Goal: Task Accomplishment & Management: Complete application form

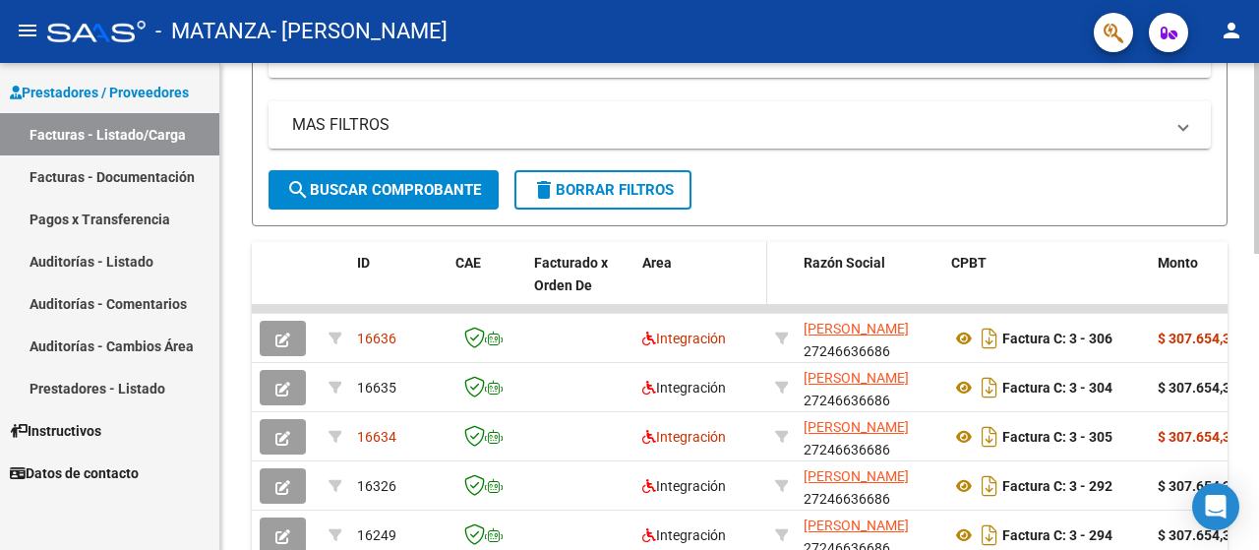
scroll to position [393, 0]
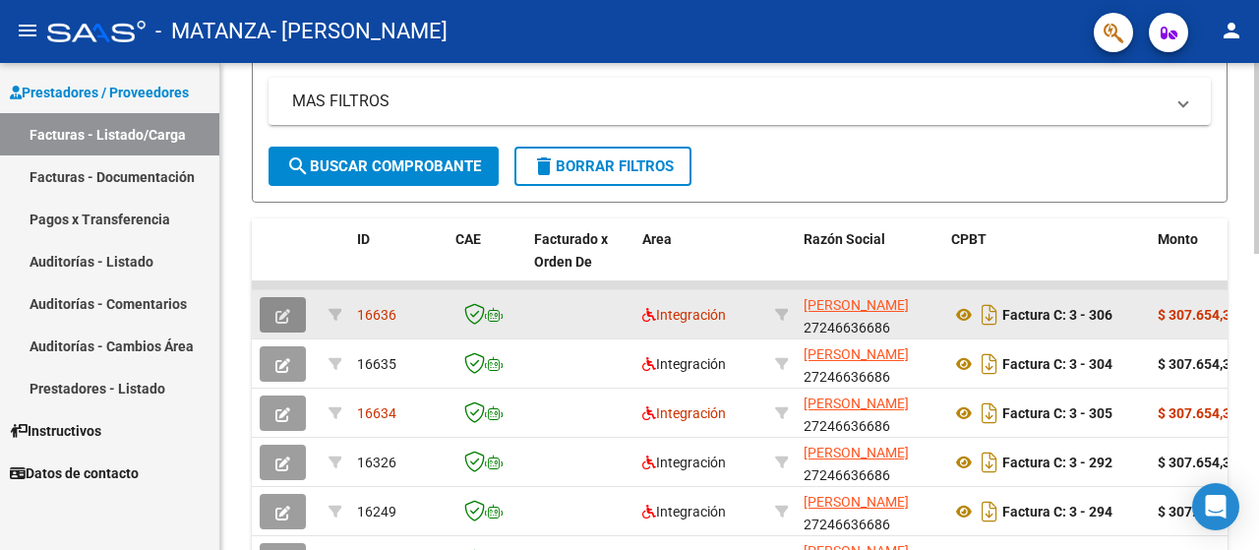
click at [277, 309] on icon "button" at bounding box center [282, 316] width 15 height 15
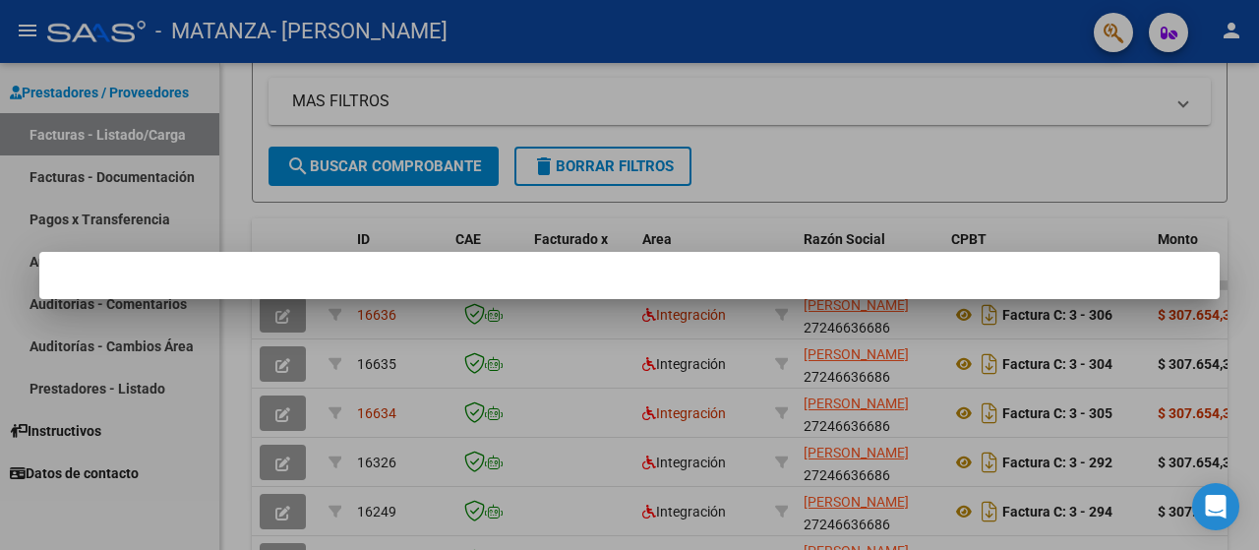
click at [617, 75] on div at bounding box center [629, 275] width 1259 height 550
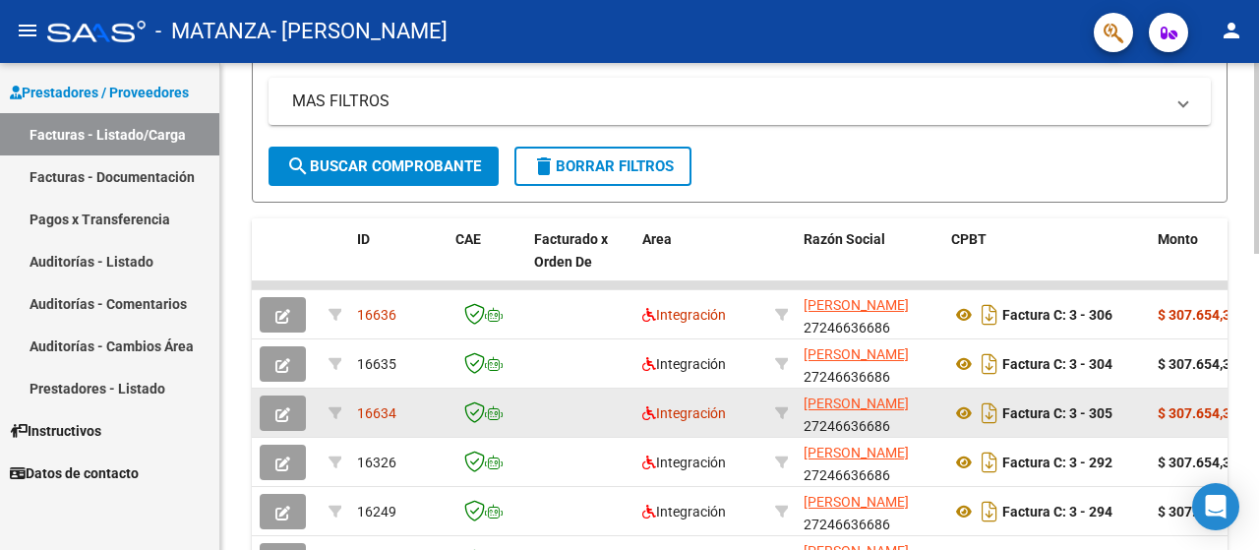
click at [291, 407] on button "button" at bounding box center [283, 412] width 46 height 35
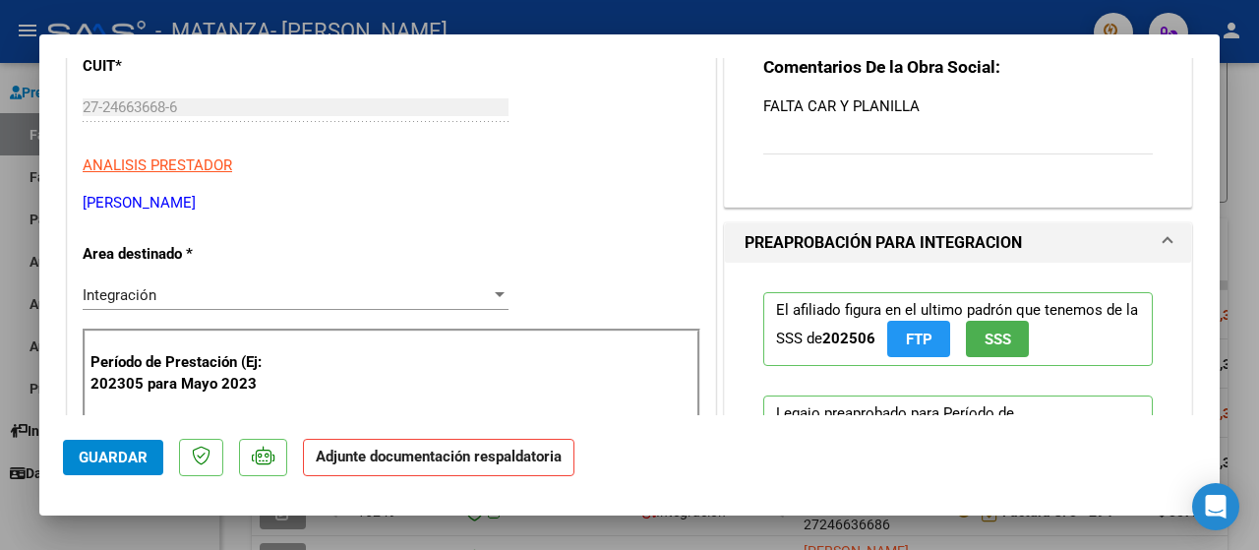
scroll to position [37, 0]
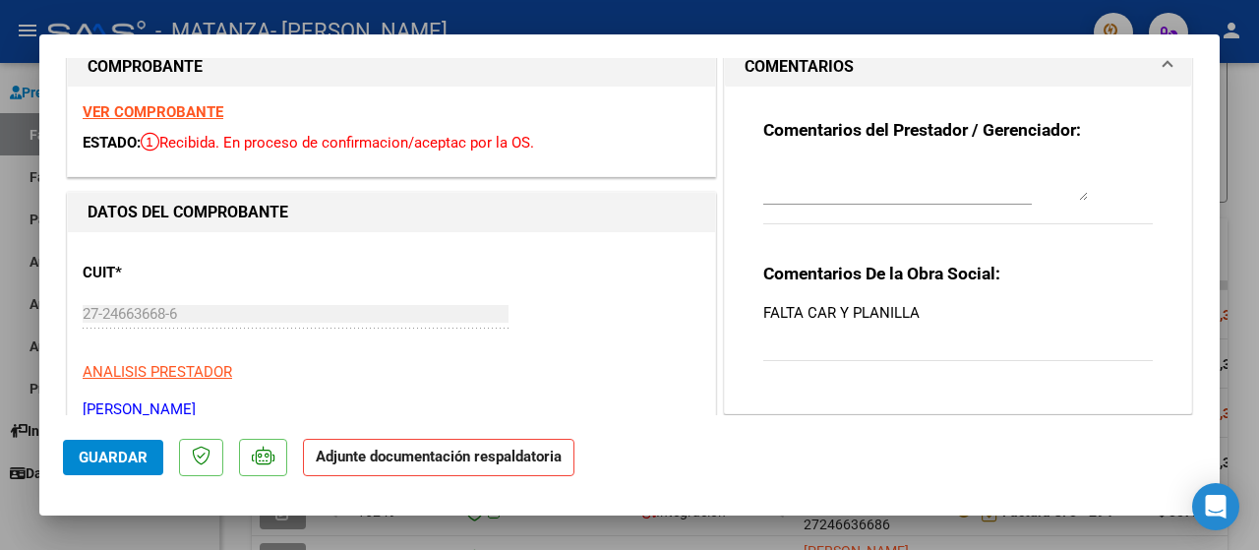
click at [0, 347] on div at bounding box center [629, 275] width 1259 height 550
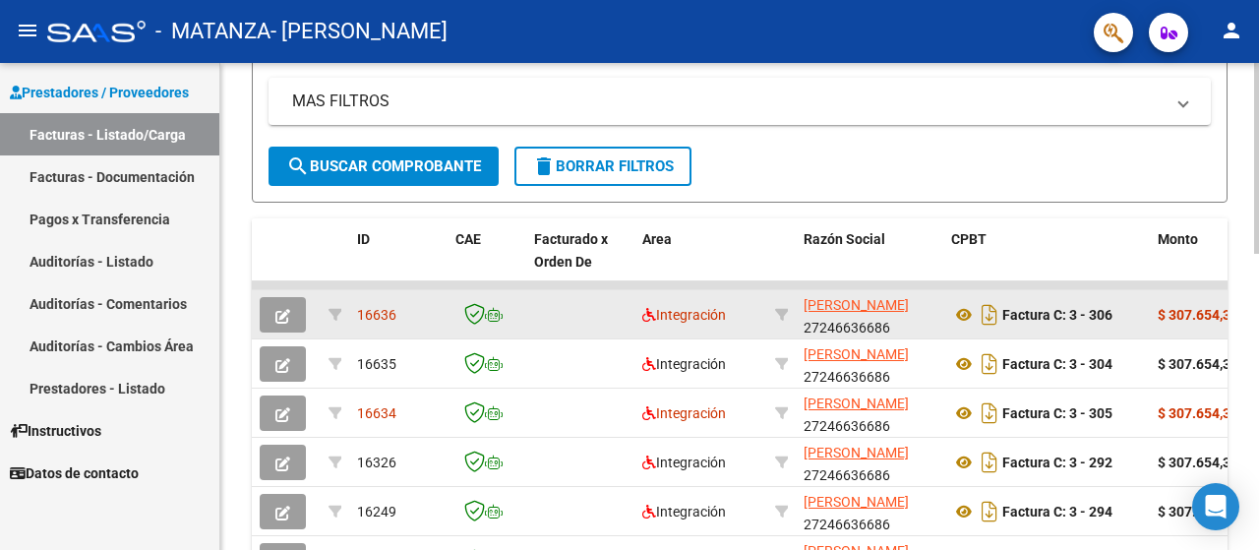
click at [291, 312] on button "button" at bounding box center [283, 314] width 46 height 35
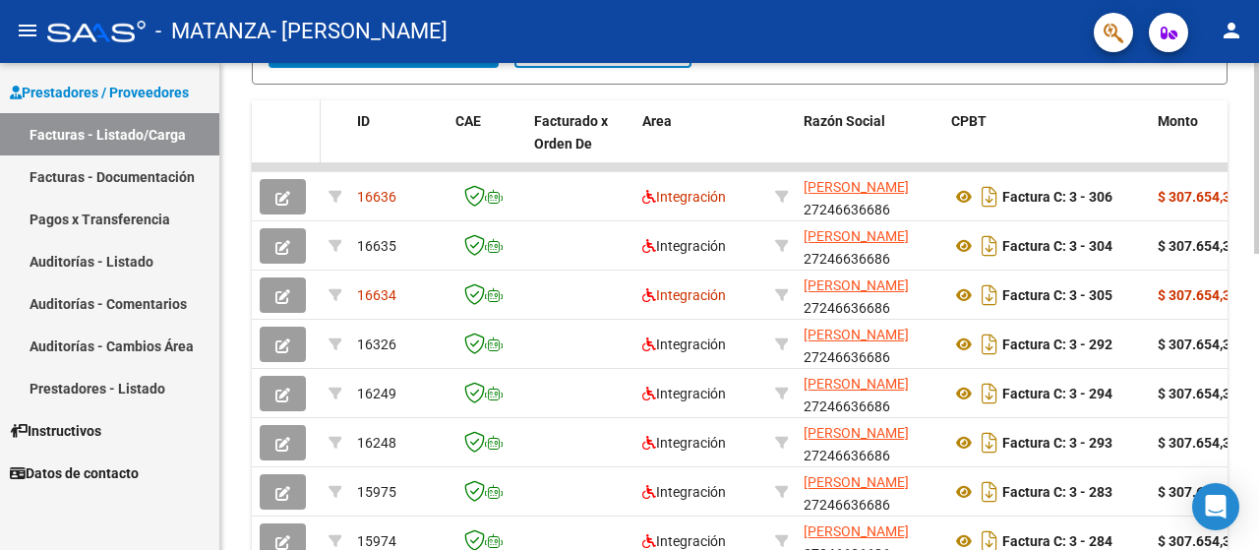
scroll to position [524, 0]
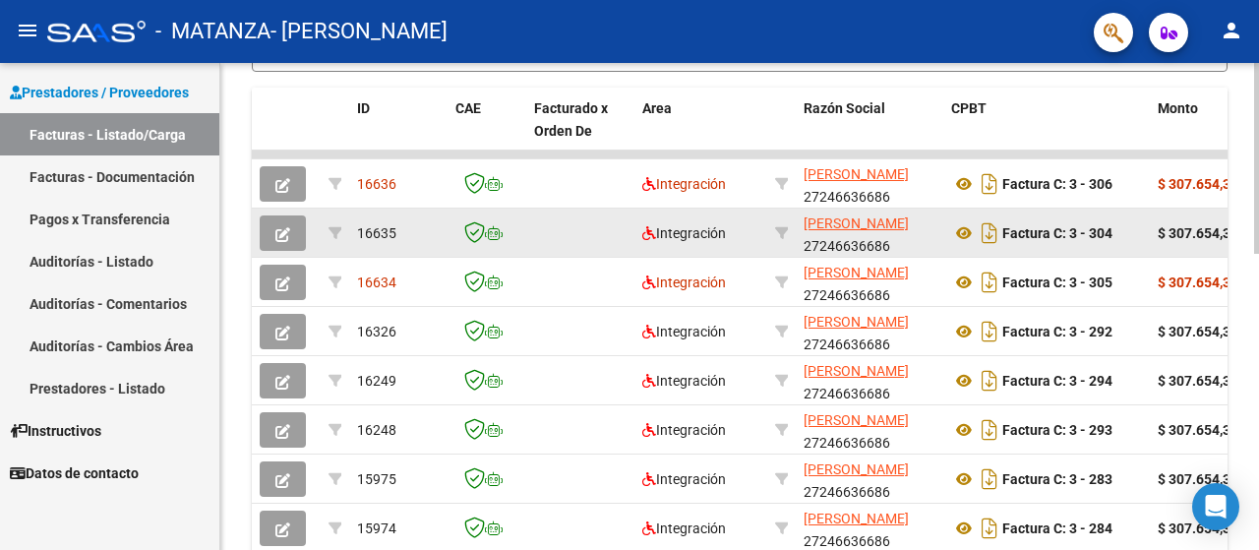
click at [280, 233] on icon "button" at bounding box center [282, 234] width 15 height 15
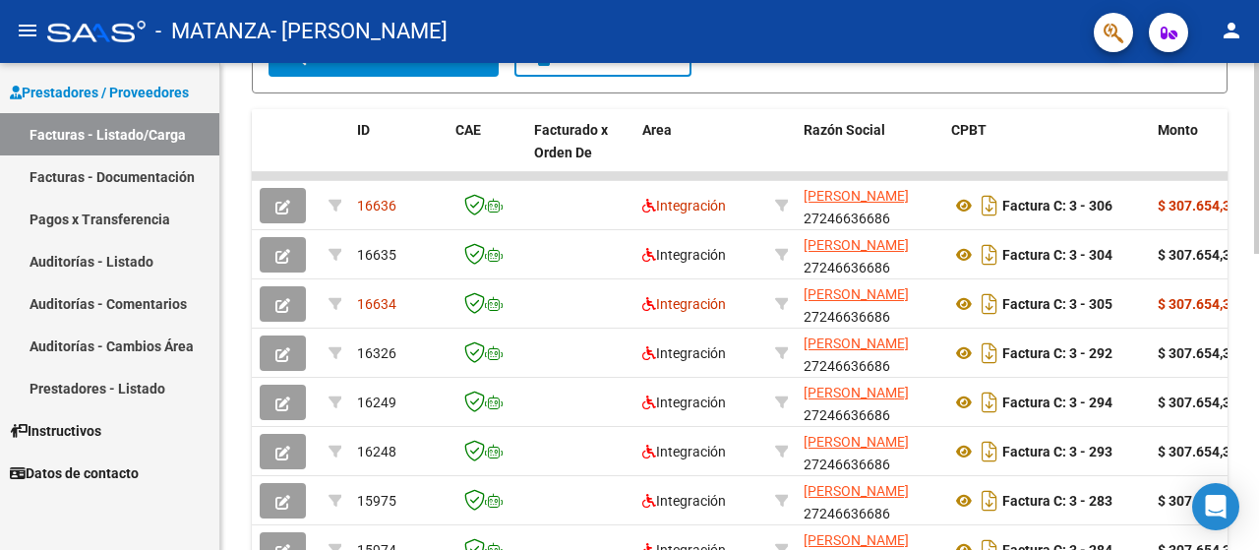
scroll to position [524, 0]
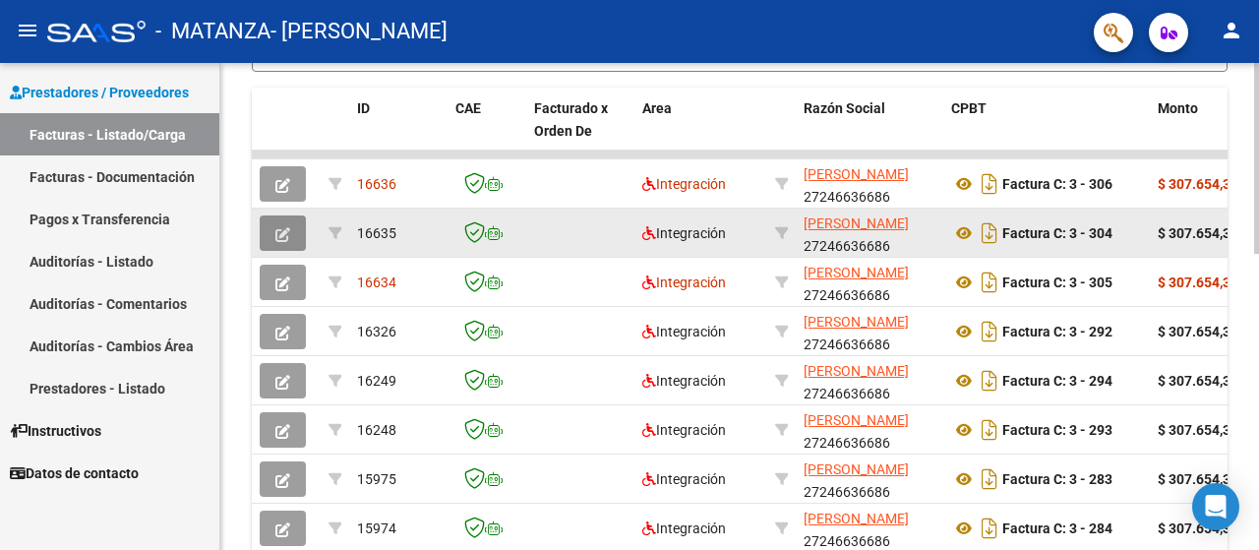
click at [289, 233] on button "button" at bounding box center [283, 232] width 46 height 35
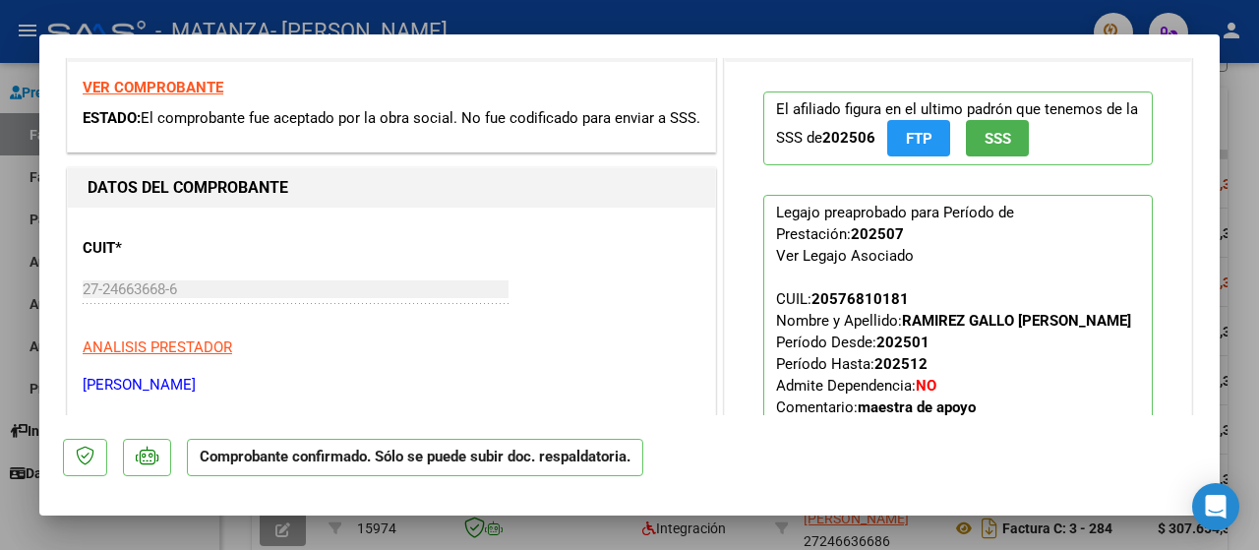
scroll to position [0, 0]
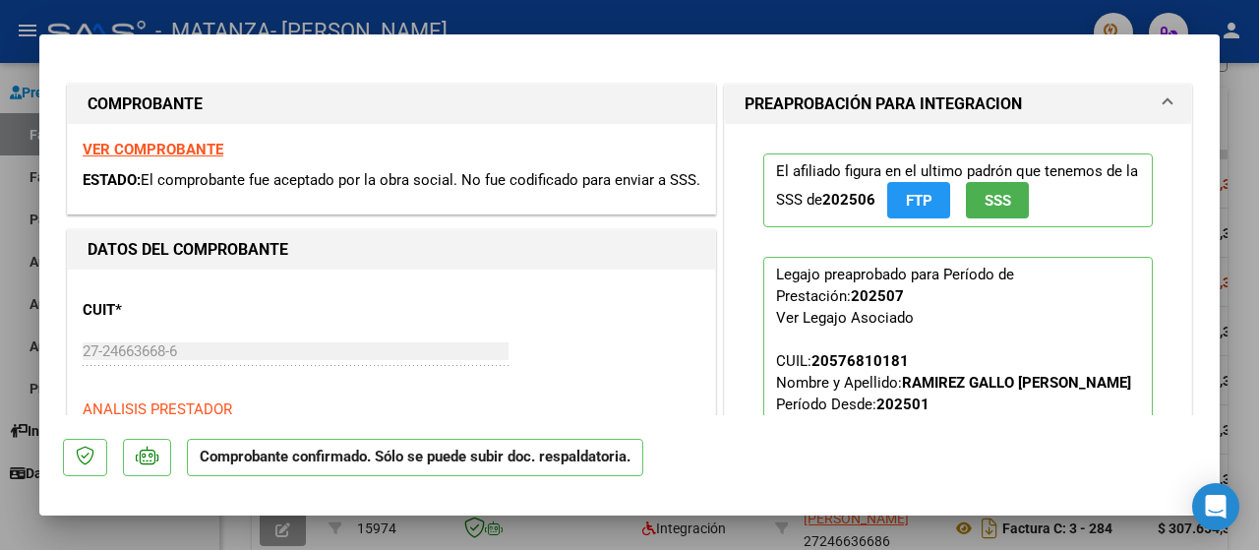
click at [6, 404] on div at bounding box center [629, 275] width 1259 height 550
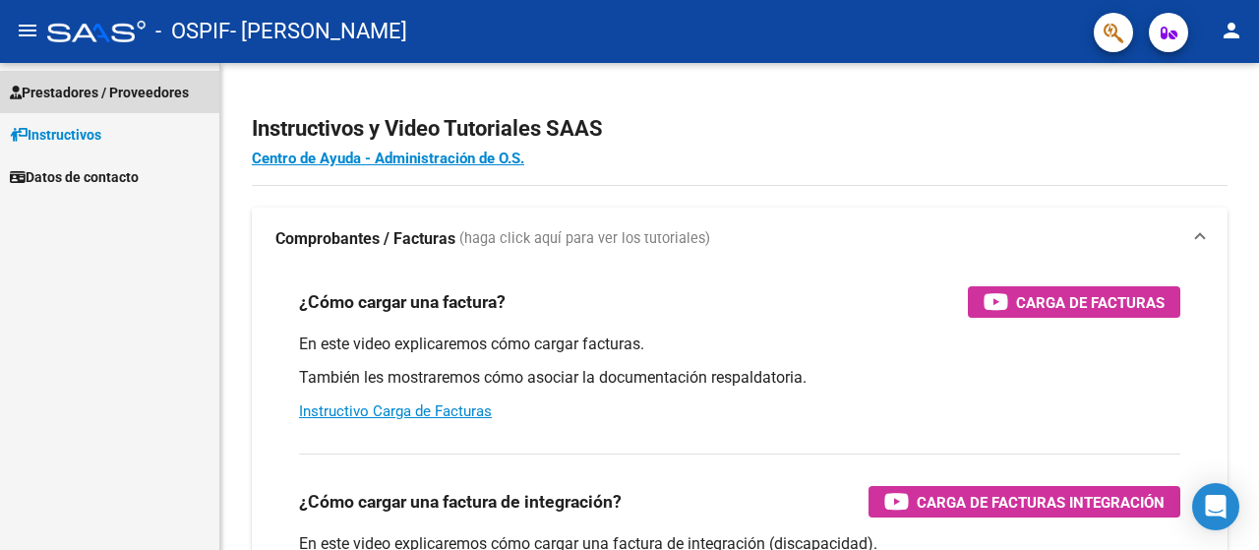
click at [136, 98] on span "Prestadores / Proveedores" at bounding box center [99, 93] width 179 height 22
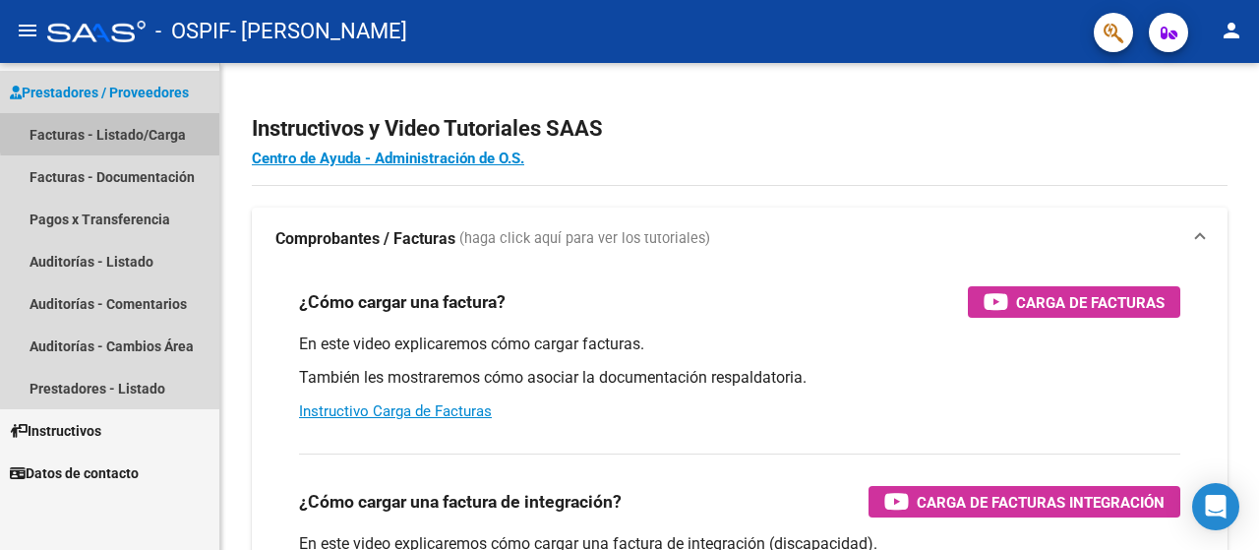
click at [149, 129] on link "Facturas - Listado/Carga" at bounding box center [109, 134] width 219 height 42
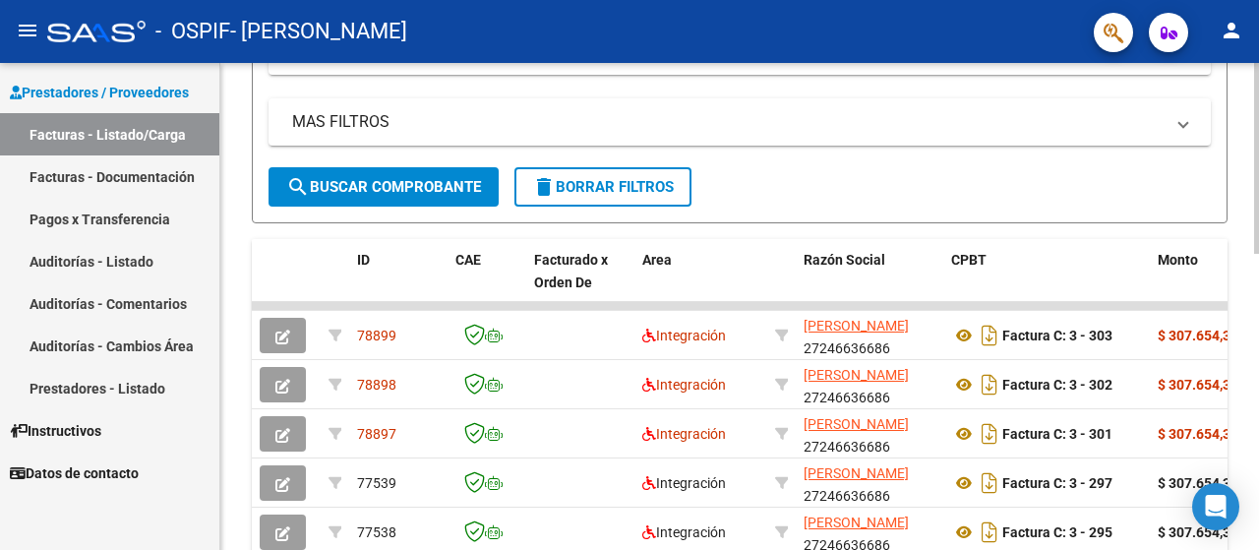
scroll to position [503, 0]
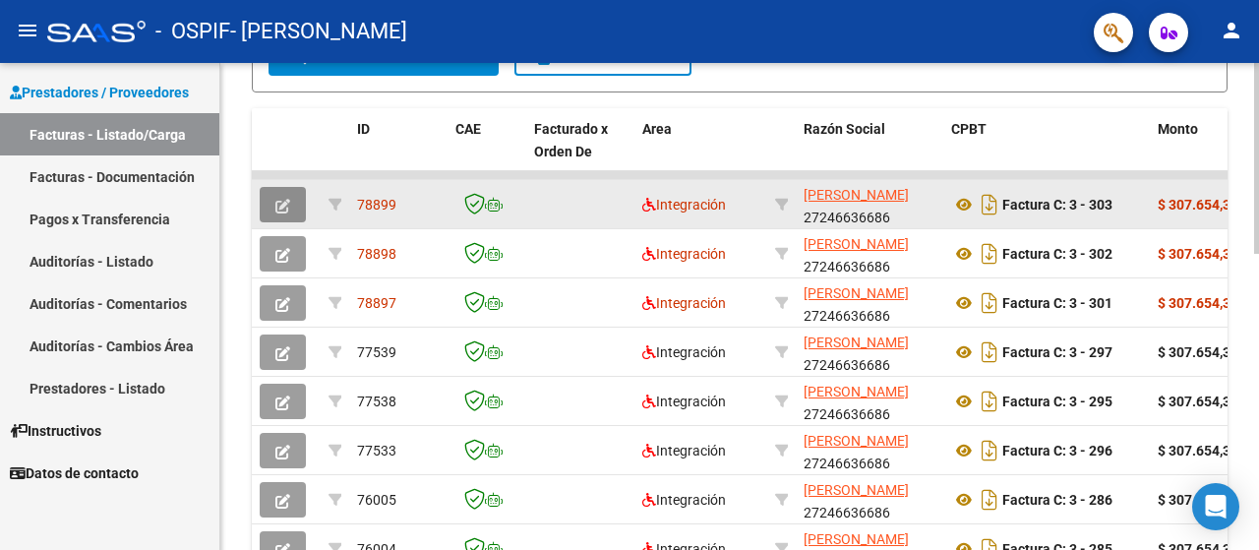
click at [289, 196] on span "button" at bounding box center [282, 205] width 15 height 18
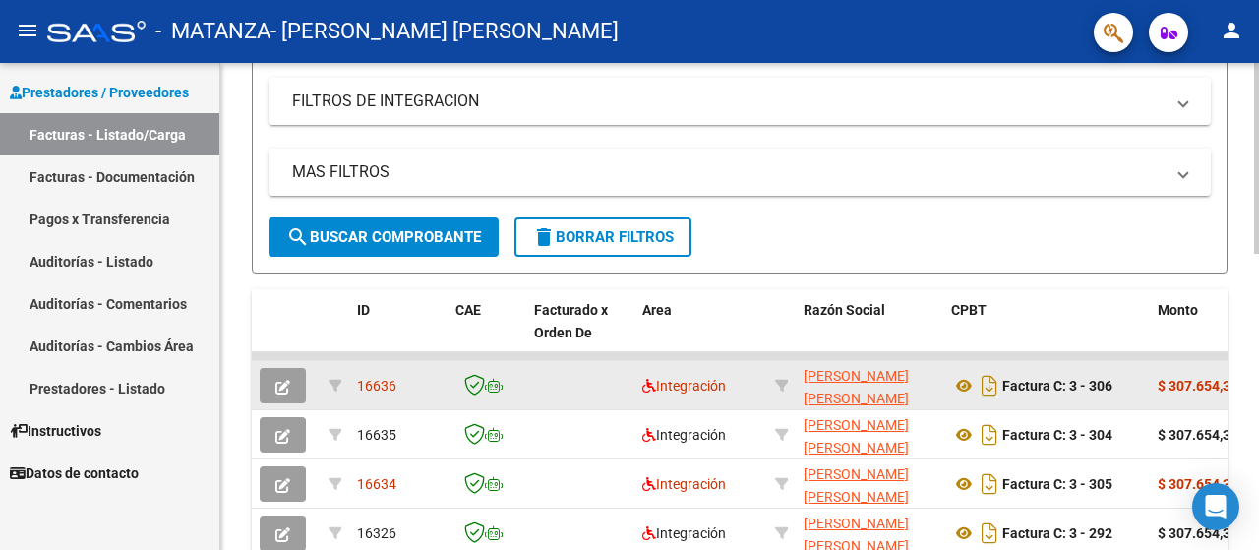
scroll to position [393, 0]
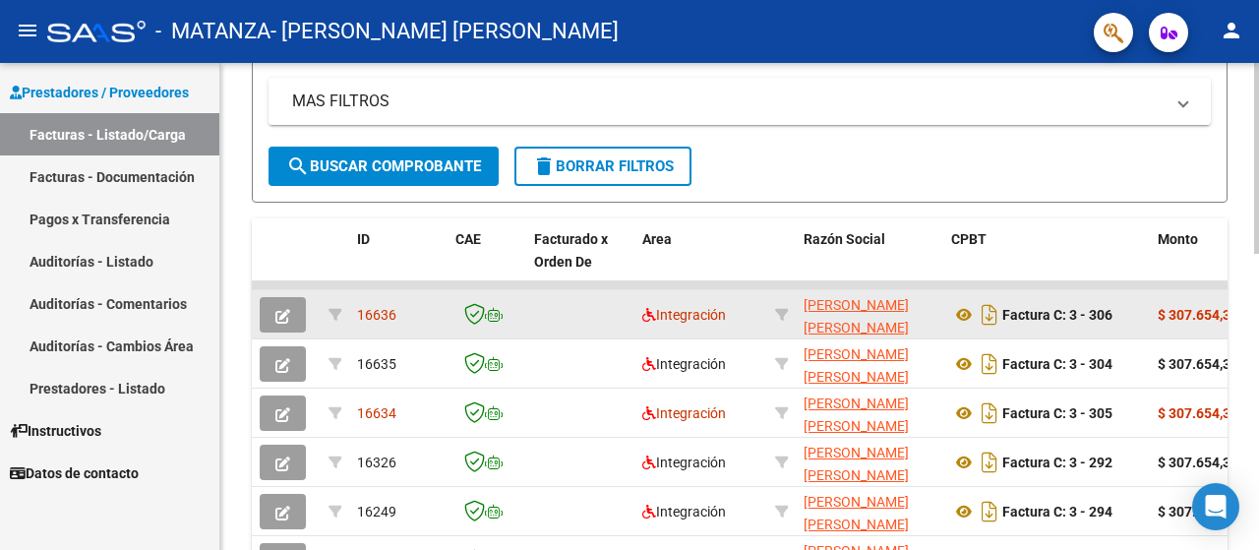
click at [279, 313] on icon "button" at bounding box center [282, 316] width 15 height 15
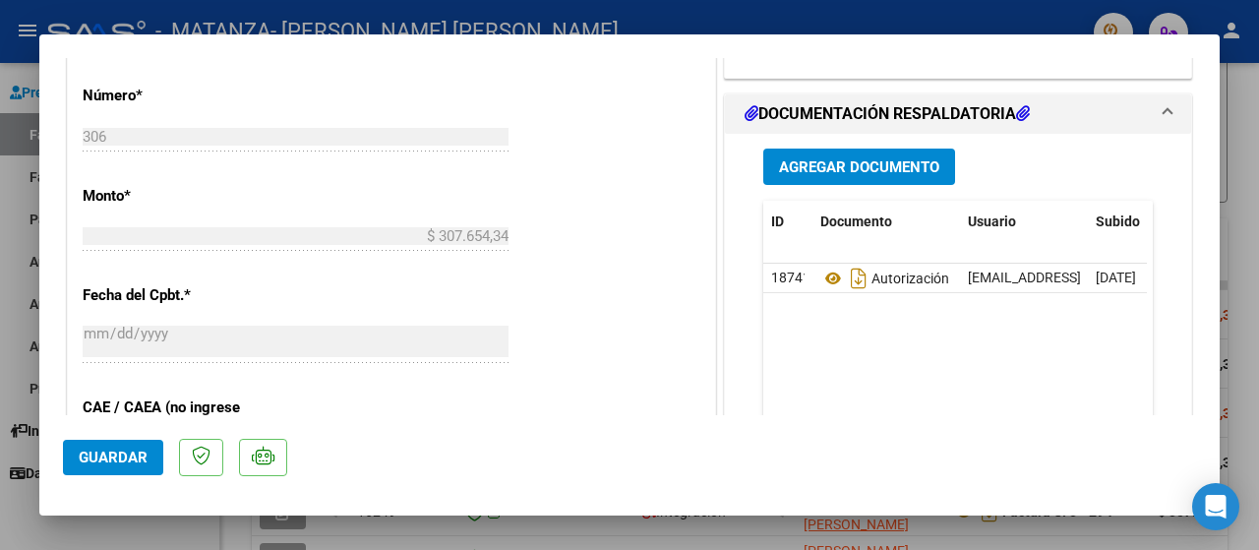
scroll to position [917, 0]
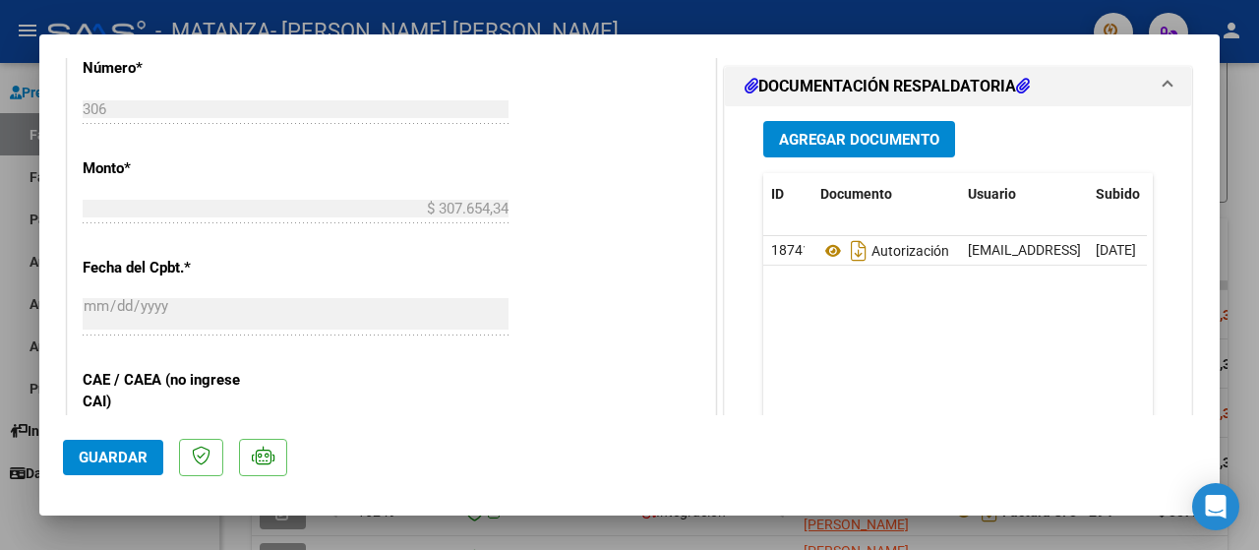
click at [787, 135] on span "Agregar Documento" at bounding box center [859, 140] width 160 height 18
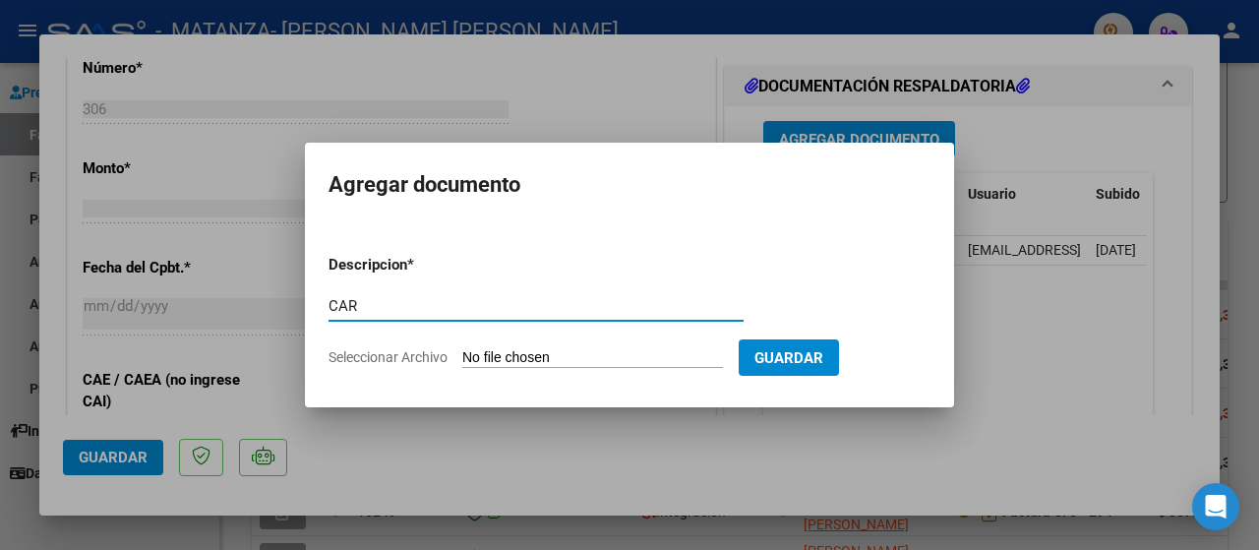
type input "CAR"
click at [366, 352] on span "Seleccionar Archivo" at bounding box center [387, 357] width 119 height 16
click at [462, 352] on input "Seleccionar Archivo" at bounding box center [592, 358] width 261 height 19
type input "C:\fakepath\CAR [PERSON_NAME].jpg"
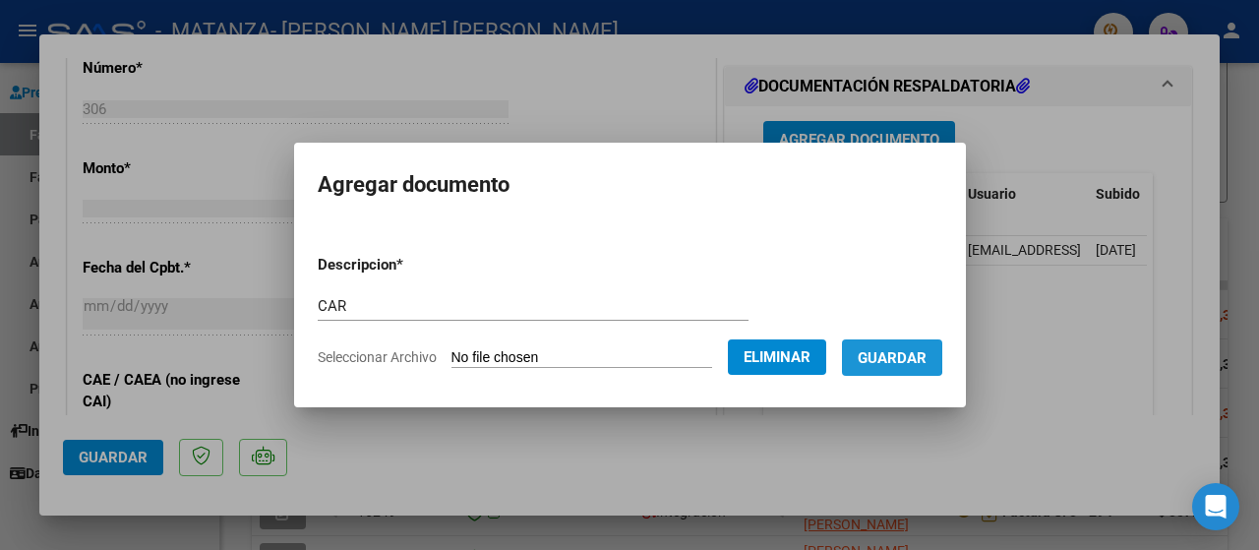
click at [892, 354] on span "Guardar" at bounding box center [892, 358] width 69 height 18
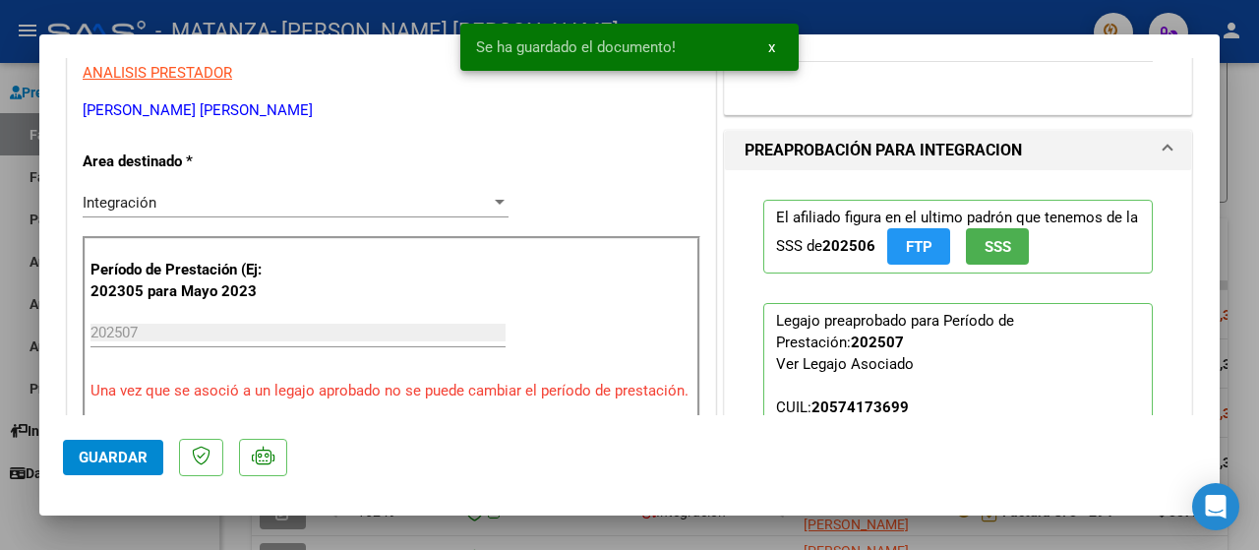
scroll to position [262, 0]
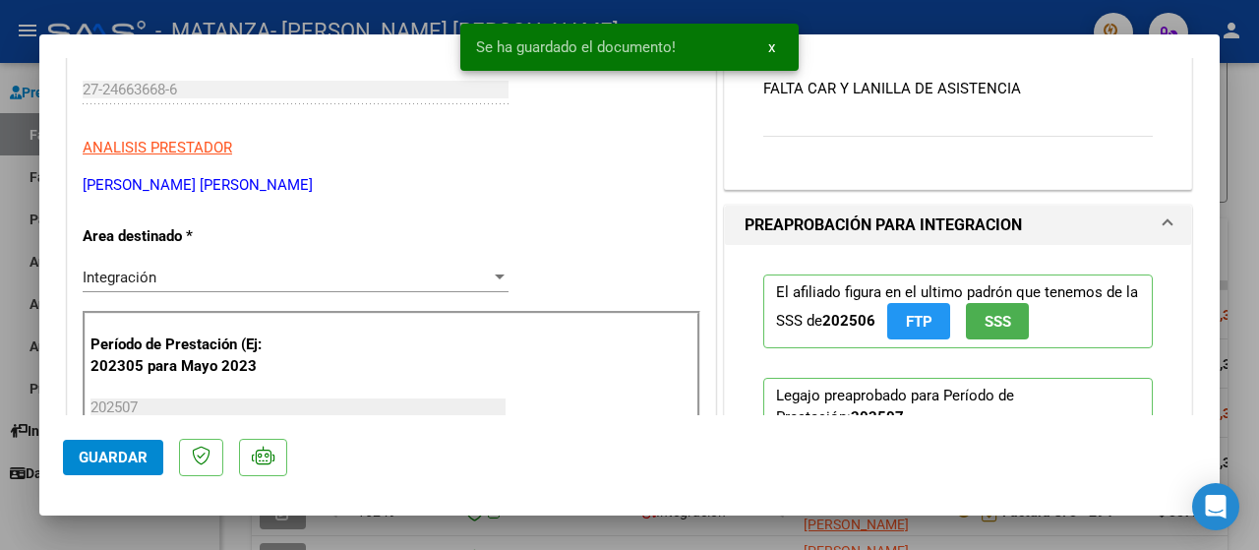
click at [18, 316] on div at bounding box center [629, 275] width 1259 height 550
type input "$ 0,00"
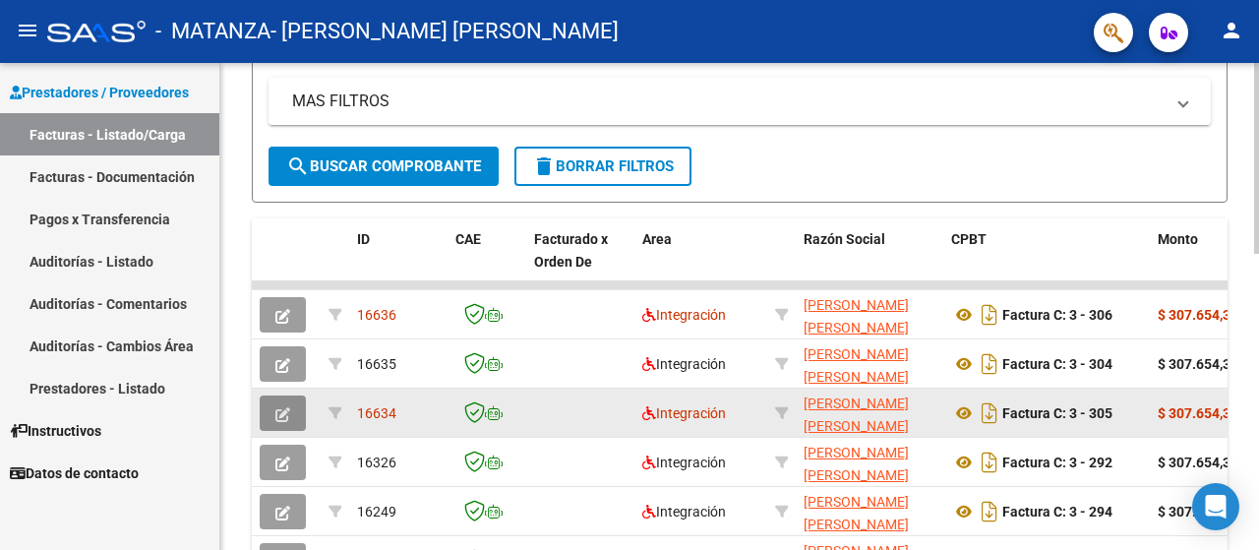
click at [273, 412] on button "button" at bounding box center [283, 412] width 46 height 35
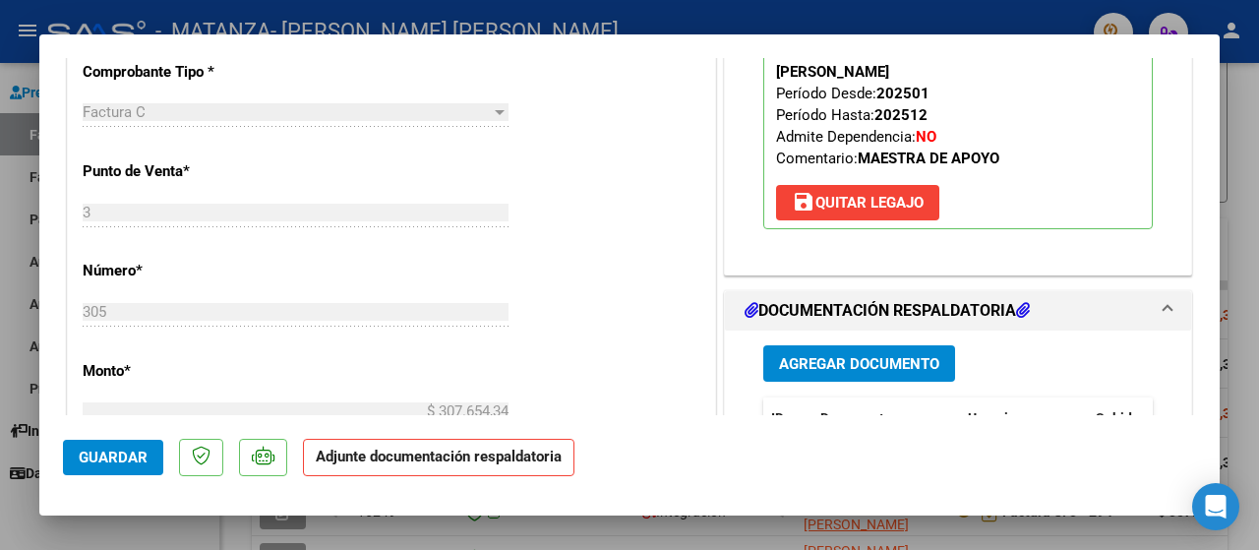
scroll to position [787, 0]
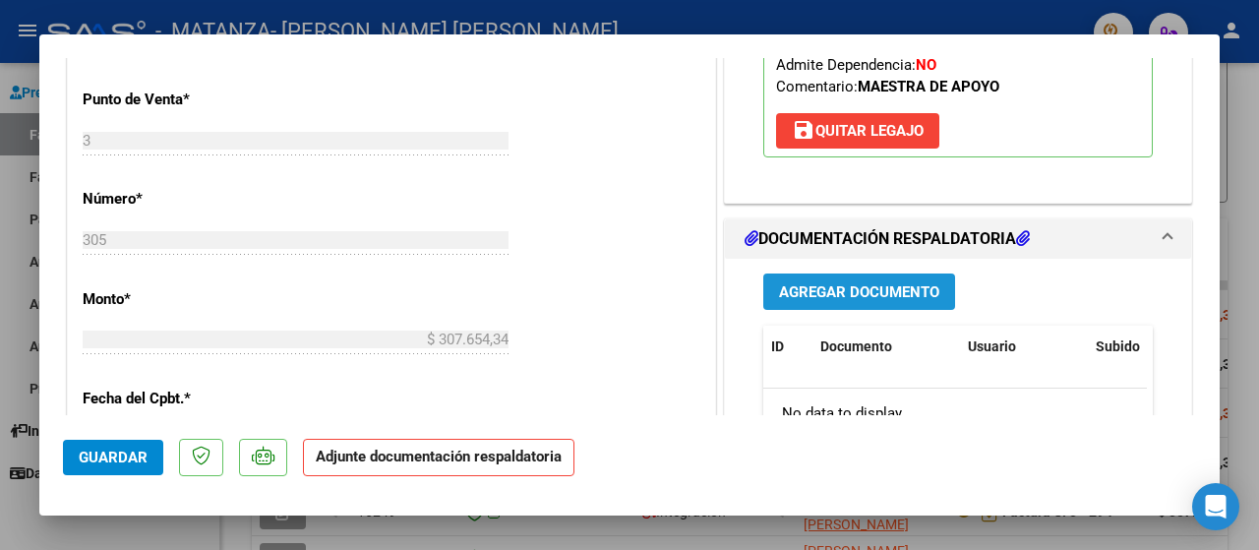
click at [799, 287] on span "Agregar Documento" at bounding box center [859, 292] width 160 height 18
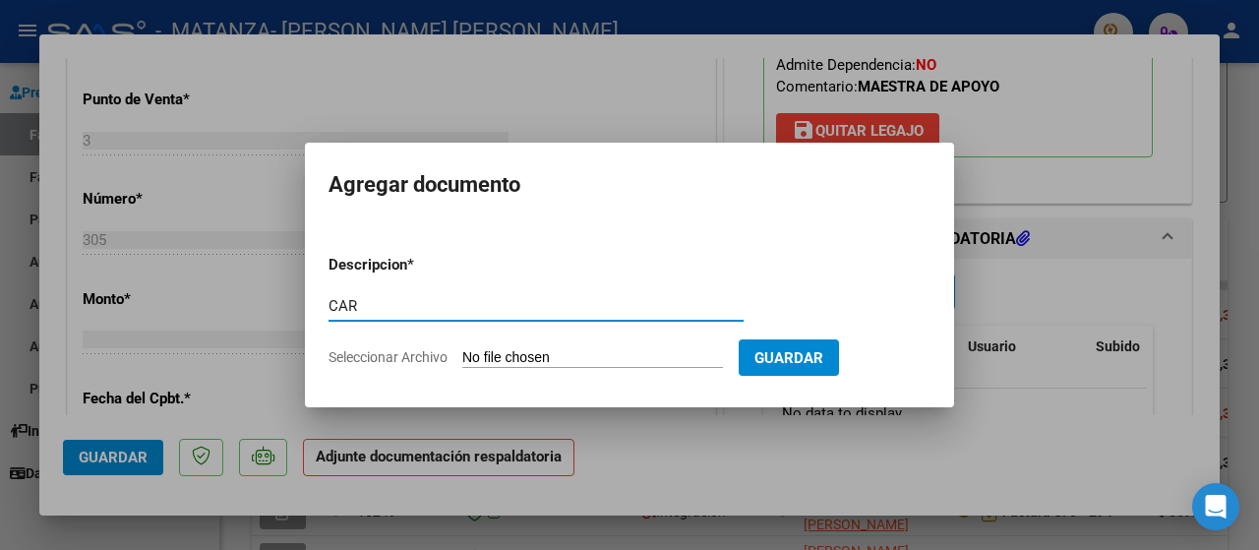
type input "CAR"
click at [350, 360] on span "Seleccionar Archivo" at bounding box center [387, 357] width 119 height 16
click at [462, 360] on input "Seleccionar Archivo" at bounding box center [592, 358] width 261 height 19
type input "C:\fakepath\CAR Asconape.jpg"
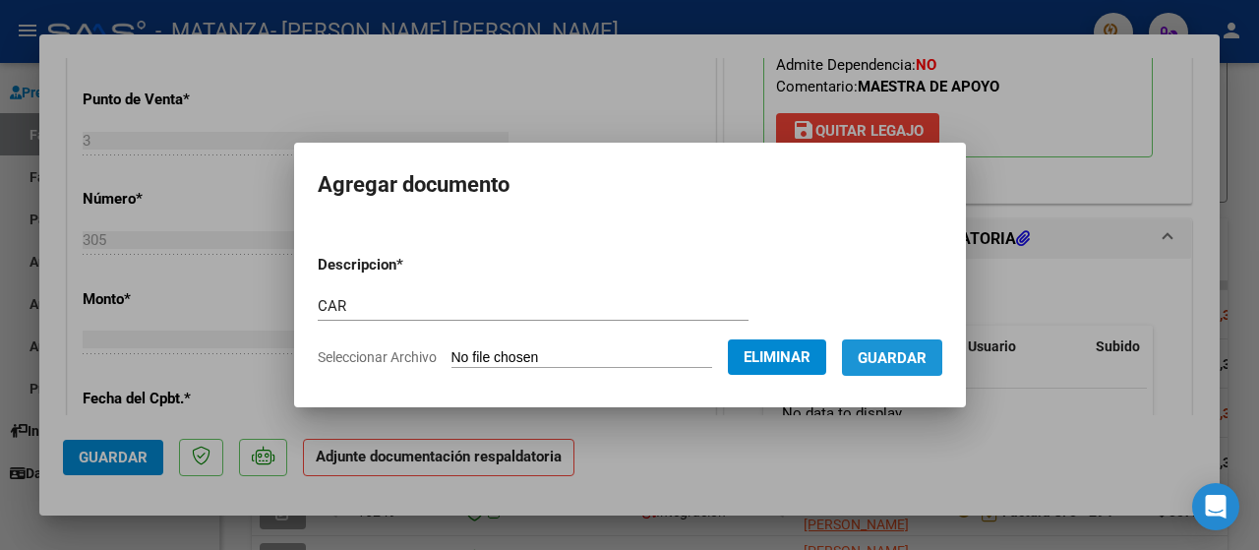
click at [893, 355] on span "Guardar" at bounding box center [892, 358] width 69 height 18
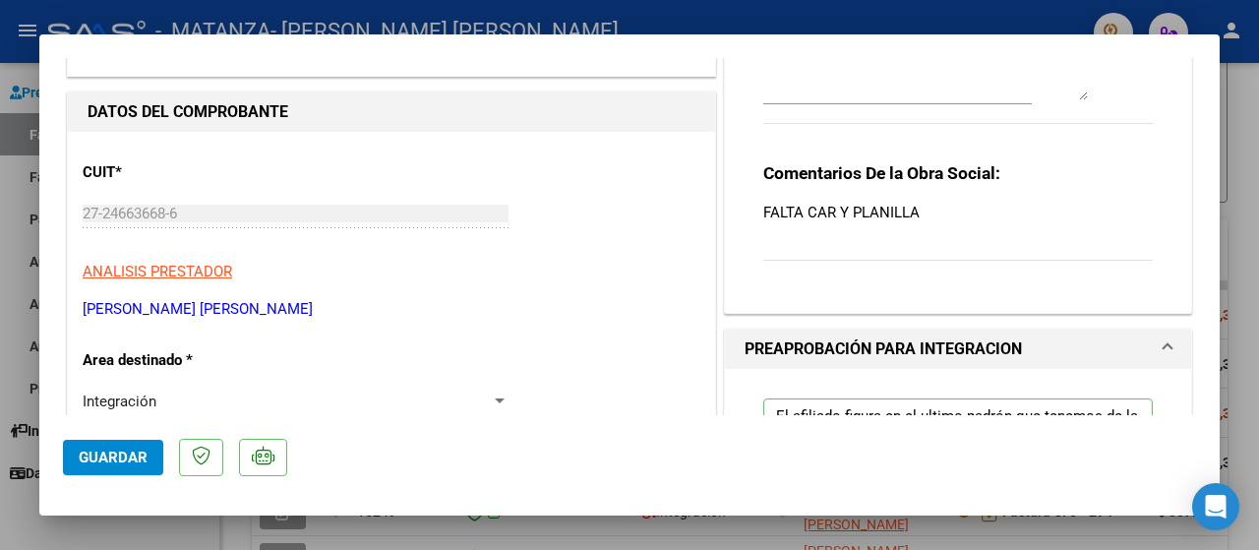
scroll to position [131, 0]
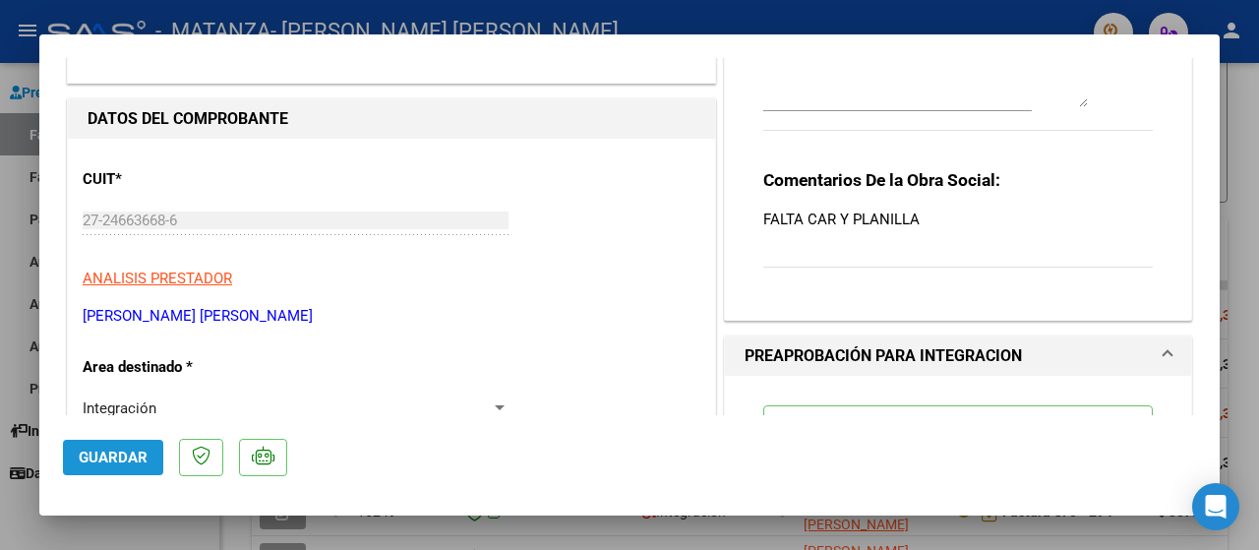
click at [132, 464] on span "Guardar" at bounding box center [113, 457] width 69 height 18
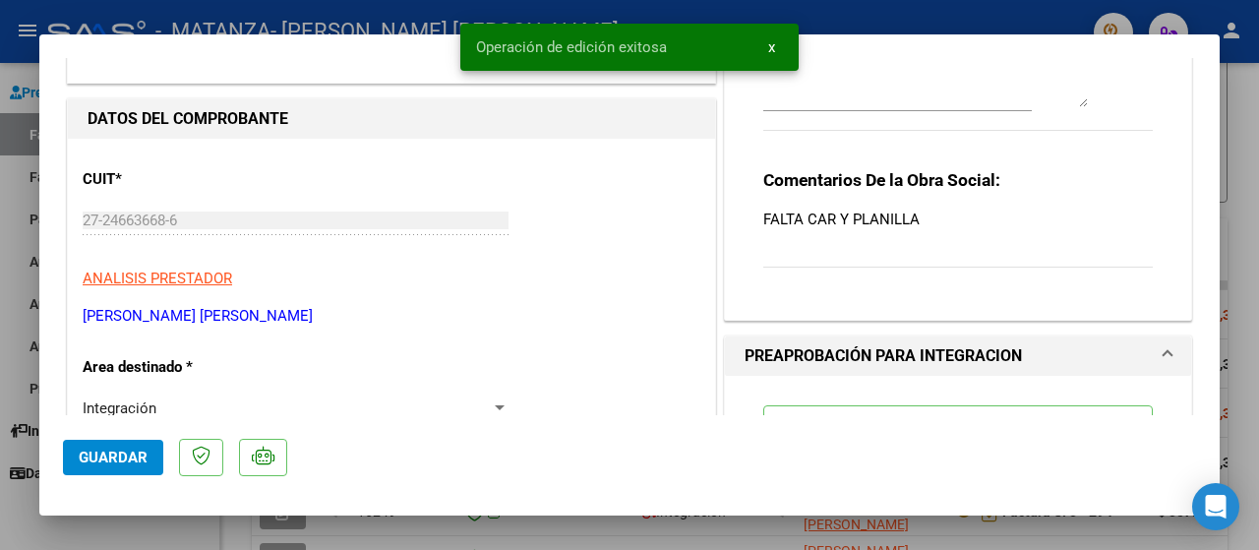
click at [24, 311] on div at bounding box center [629, 275] width 1259 height 550
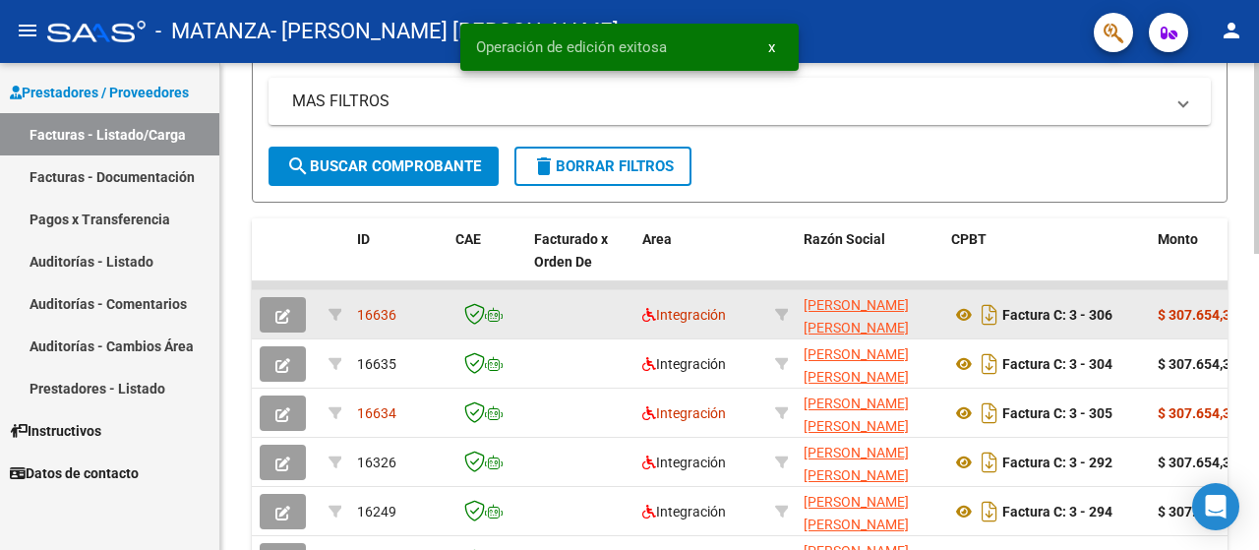
click at [269, 318] on button "button" at bounding box center [283, 314] width 46 height 35
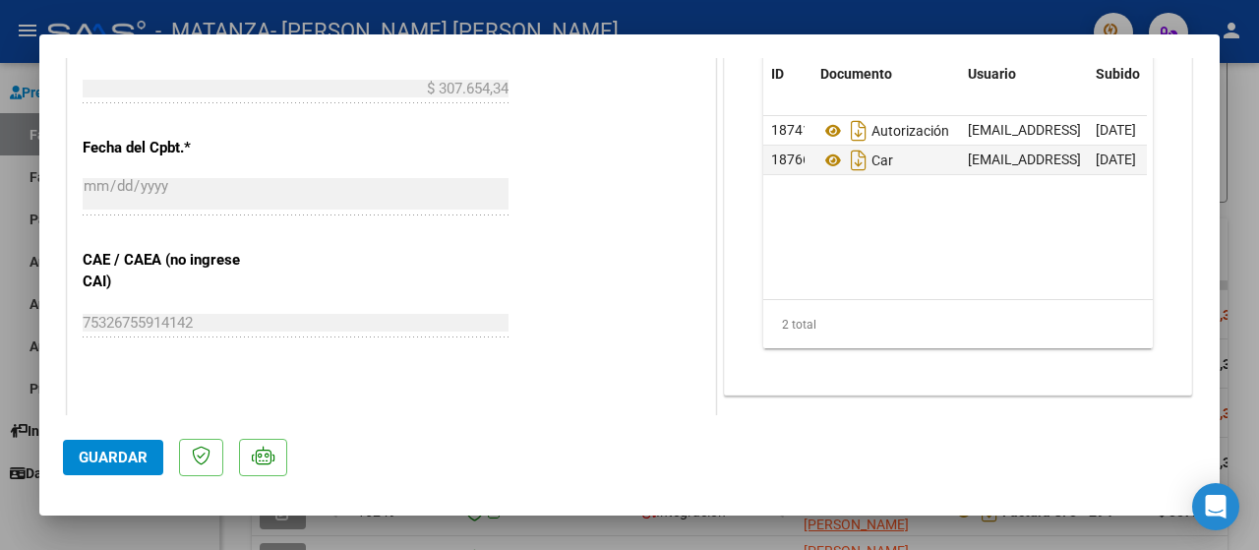
scroll to position [1048, 0]
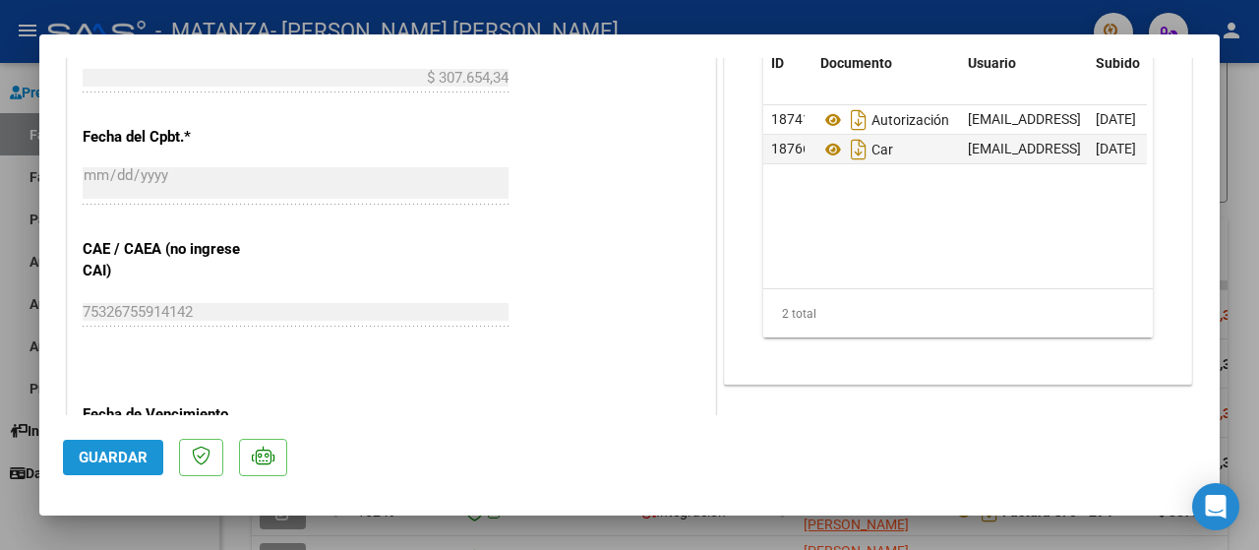
click at [143, 451] on span "Guardar" at bounding box center [113, 457] width 69 height 18
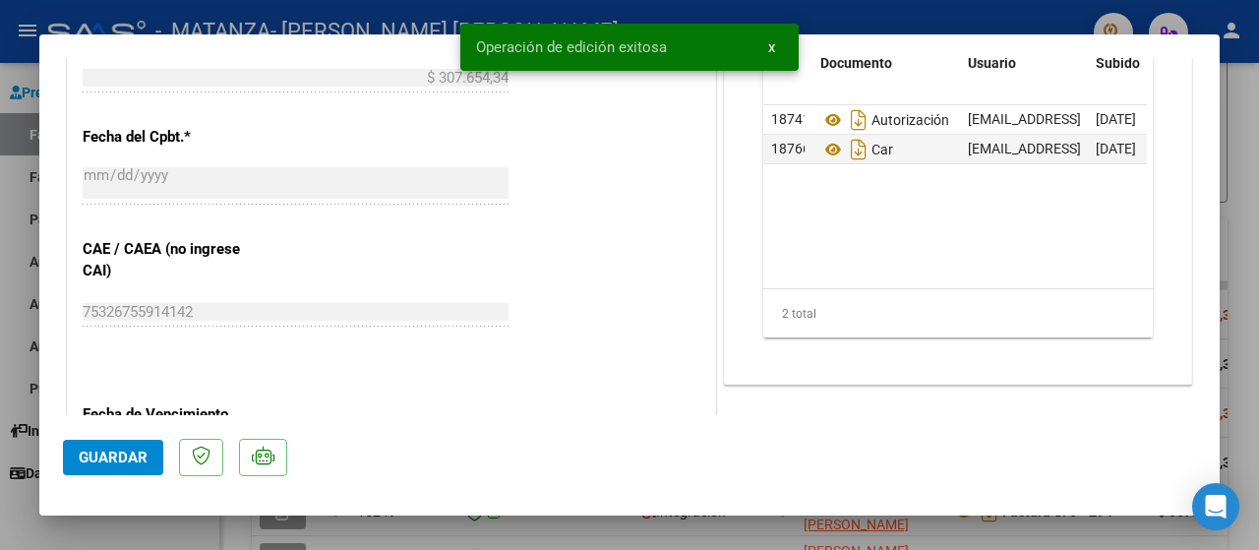
click at [16, 368] on div at bounding box center [629, 275] width 1259 height 550
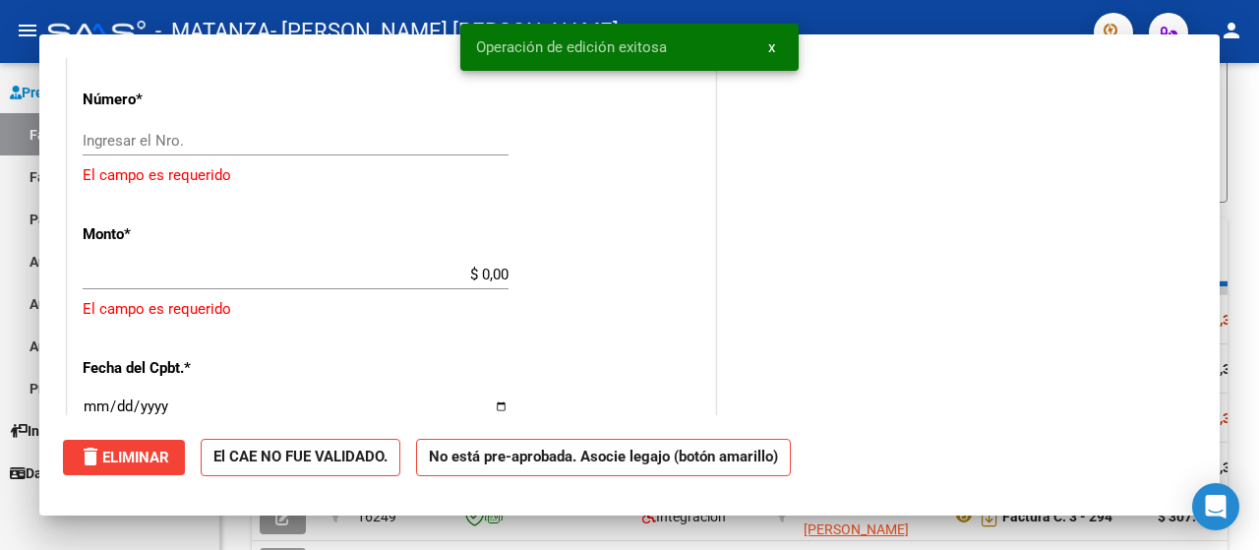
scroll to position [0, 0]
